Goal: Information Seeking & Learning: Learn about a topic

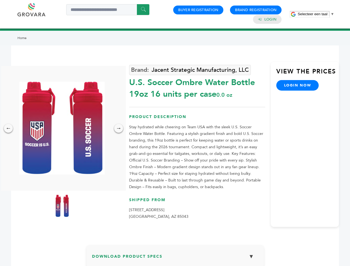
click at [316, 14] on span "Selecteer een taal" at bounding box center [313, 14] width 30 height 4
click at [62, 128] on img at bounding box center [61, 128] width 85 height 93
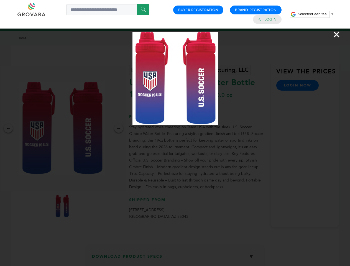
click at [8, 128] on div "×" at bounding box center [175, 133] width 350 height 266
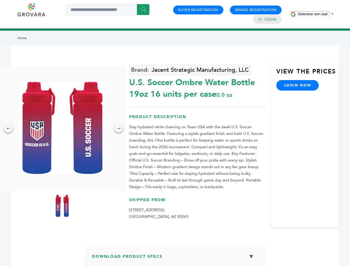
click at [119, 128] on div "→" at bounding box center [118, 128] width 9 height 9
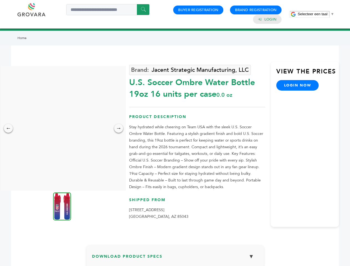
click at [62, 206] on img at bounding box center [62, 207] width 18 height 28
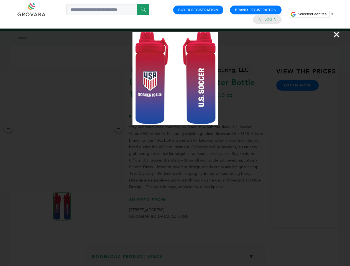
click at [175, 259] on div "×" at bounding box center [175, 133] width 350 height 266
